Goal: Navigation & Orientation: Go to known website

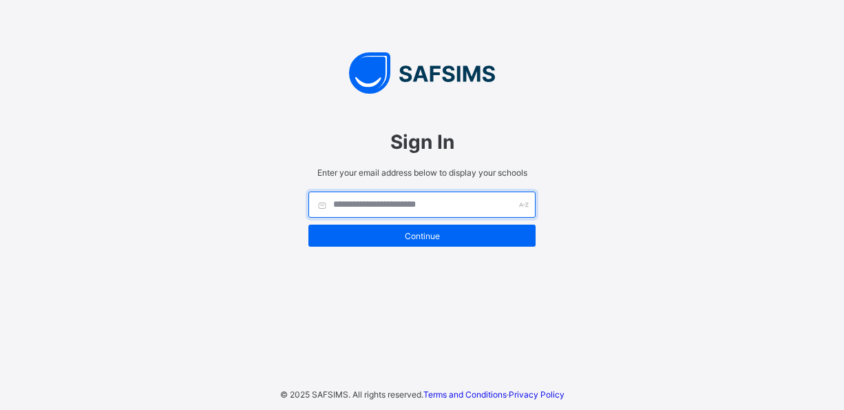
click at [470, 201] on input "text" at bounding box center [422, 204] width 227 height 26
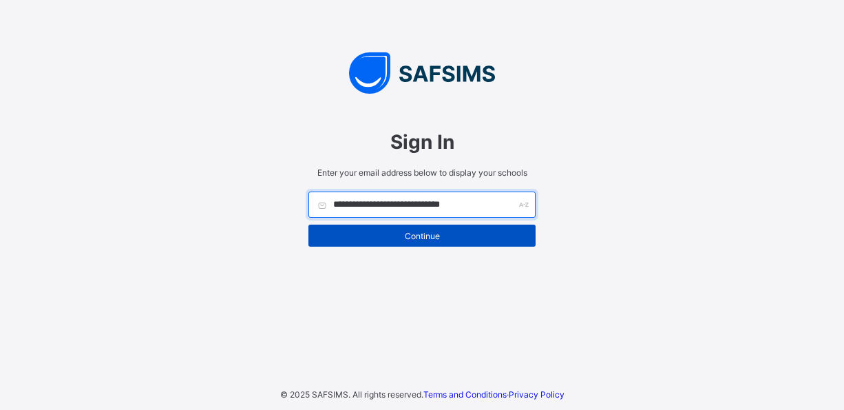
type input "**********"
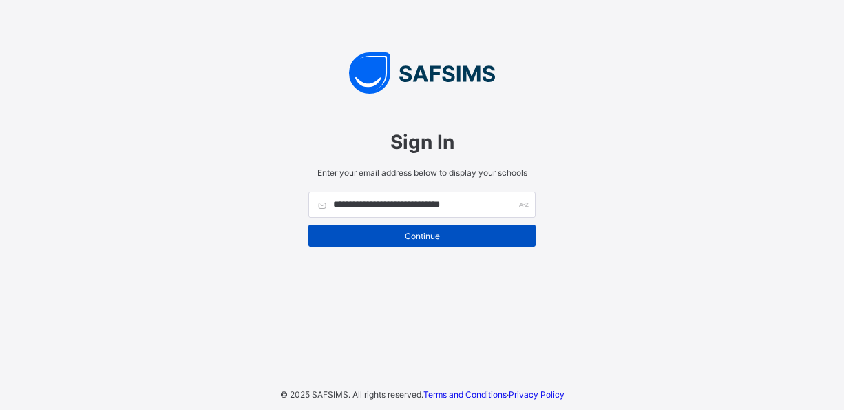
click at [470, 234] on span "Continue" at bounding box center [422, 236] width 207 height 10
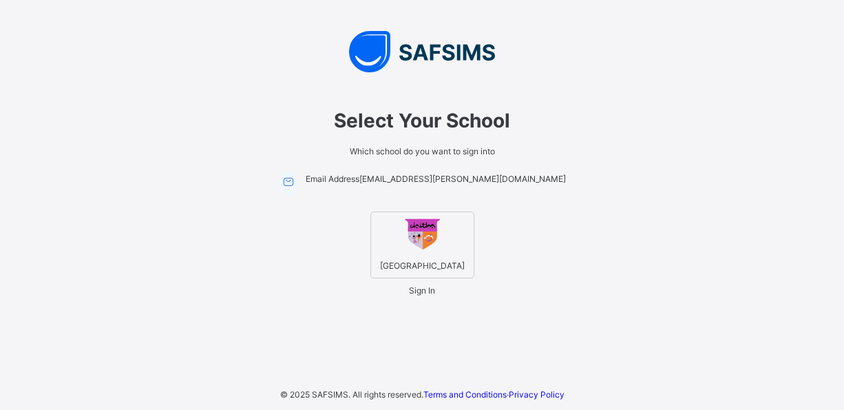
click at [424, 222] on img at bounding box center [423, 235] width 38 height 38
click at [423, 295] on div "Sign In" at bounding box center [422, 290] width 26 height 10
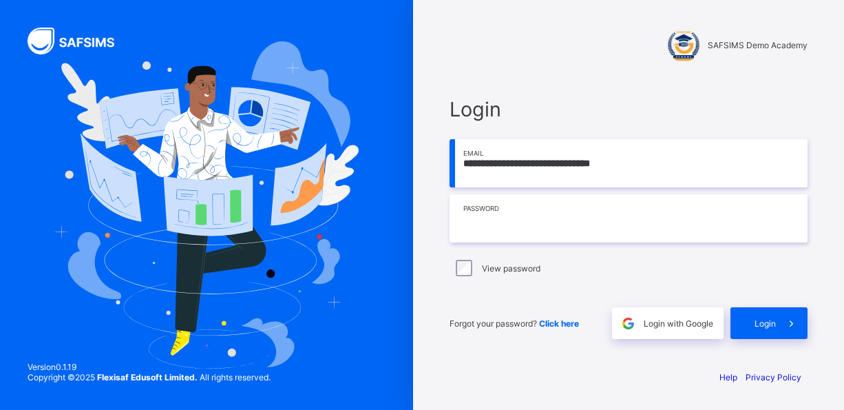
click at [590, 215] on input "text" at bounding box center [629, 218] width 358 height 48
click at [689, 279] on div "View password" at bounding box center [629, 267] width 358 height 29
